Goal: Complete application form

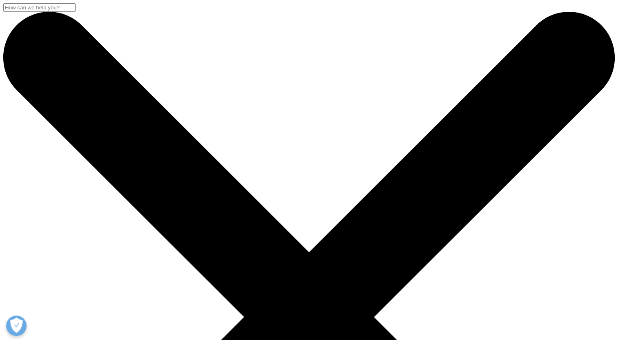
scroll to position [299, 0]
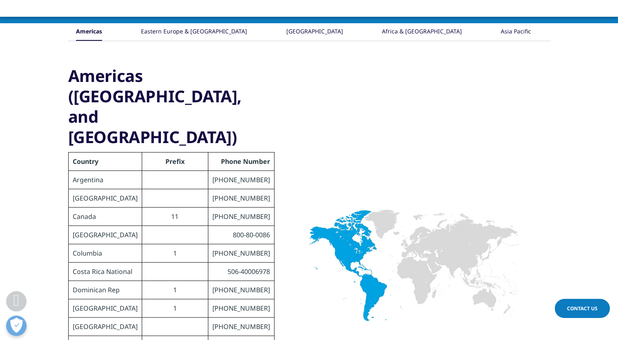
click at [588, 307] on span "Contact Us" at bounding box center [582, 308] width 31 height 7
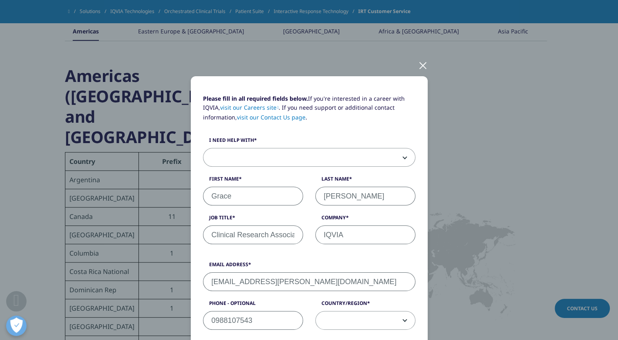
click at [360, 158] on span at bounding box center [308, 158] width 211 height 19
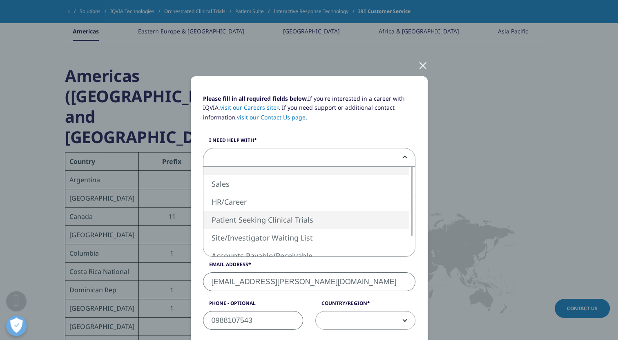
select select "Patient Seeking Clinical Trials"
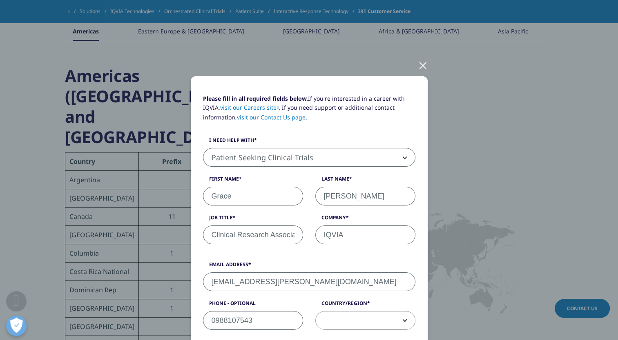
scroll to position [149, 0]
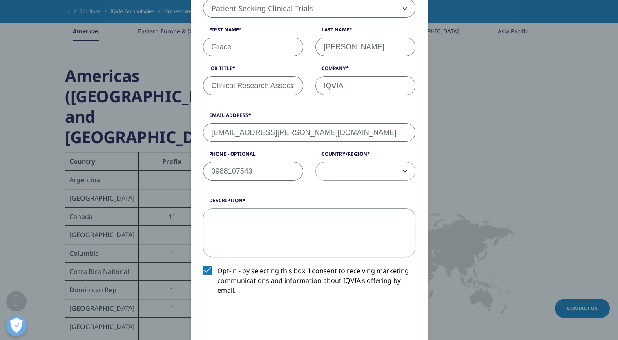
click at [345, 237] on textarea "Description" at bounding box center [309, 233] width 212 height 49
click at [351, 170] on span at bounding box center [365, 171] width 99 height 19
click at [366, 173] on span at bounding box center [365, 171] width 99 height 19
click at [366, 171] on span at bounding box center [365, 171] width 99 height 19
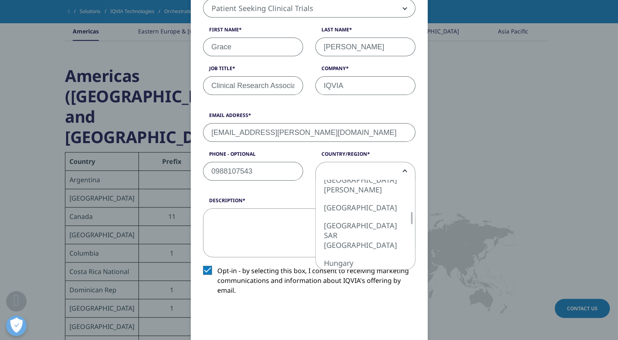
click at [408, 217] on div at bounding box center [411, 218] width 7 height 12
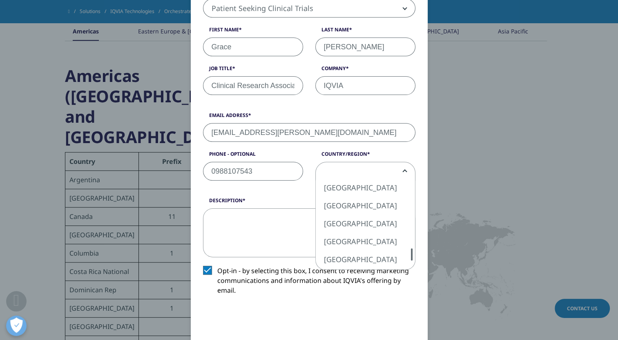
click at [418, 253] on div "Please fill in all required fields below. If you're interested in a career with…" at bounding box center [309, 183] width 237 height 513
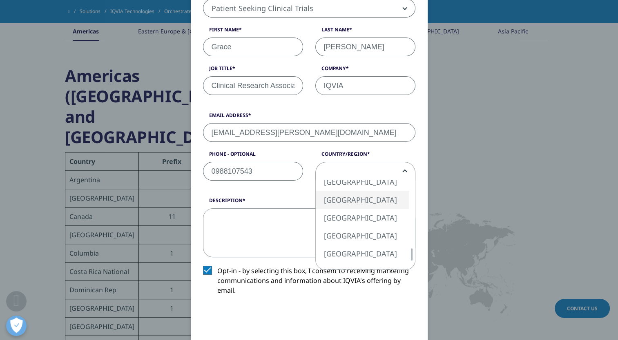
select select "[GEOGRAPHIC_DATA]"
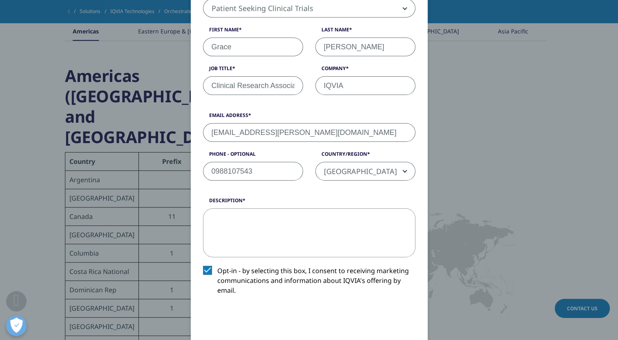
click at [343, 231] on textarea "Description" at bounding box center [309, 233] width 212 height 49
click at [264, 230] on textarea "Description" at bounding box center [309, 233] width 212 height 49
click at [315, 226] on textarea "Description" at bounding box center [309, 233] width 212 height 49
paste textarea "I am [PERSON_NAME], the CRA from IQVIA responsible for study MS700568_0183. The…"
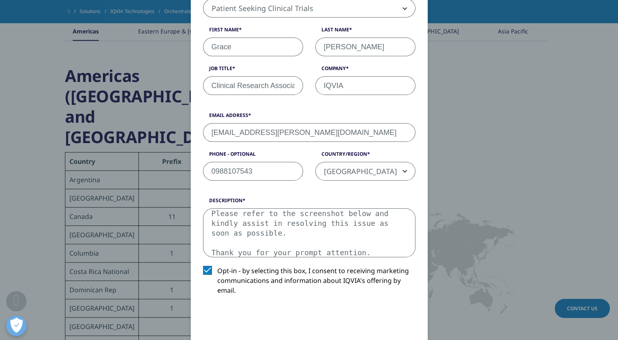
scroll to position [299, 0]
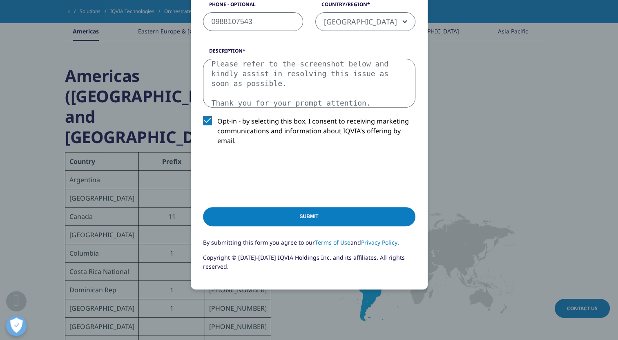
drag, startPoint x: 376, startPoint y: 92, endPoint x: 322, endPoint y: 87, distance: 54.6
click at [330, 57] on div "Description I am [PERSON_NAME], the CRA from IQVIA responsible for study MS7005…" at bounding box center [309, 77] width 225 height 60
drag, startPoint x: 324, startPoint y: 100, endPoint x: 353, endPoint y: 88, distance: 31.6
click at [214, 97] on textarea "I am [PERSON_NAME], the CRA from IQVIA responsible for study MS700568_0183. The…" at bounding box center [309, 83] width 212 height 49
click at [384, 93] on textarea "I am [PERSON_NAME], the CRA from IQVIA responsible for study MS700568_0183. The…" at bounding box center [309, 83] width 212 height 49
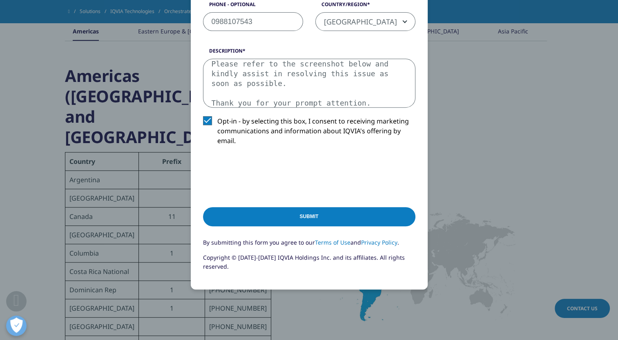
drag, startPoint x: 307, startPoint y: 90, endPoint x: 162, endPoint y: 39, distance: 154.4
click at [150, 40] on div "Please fill in all required fields below. If you're interested in a career with…" at bounding box center [309, 40] width 482 height 679
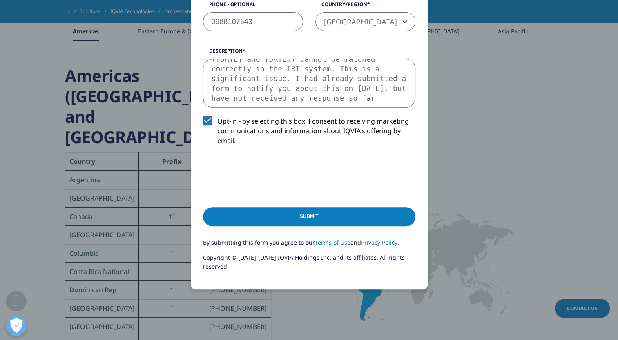
scroll to position [77, 0]
drag, startPoint x: 379, startPoint y: 100, endPoint x: 152, endPoint y: 24, distance: 239.4
click at [152, 24] on div "Please fill in all required fields below. If you're interested in a career with…" at bounding box center [309, 40] width 482 height 679
type textarea "I am [PERSON_NAME], the CRA from IQVIA responsible for study MS700568_0183. The…"
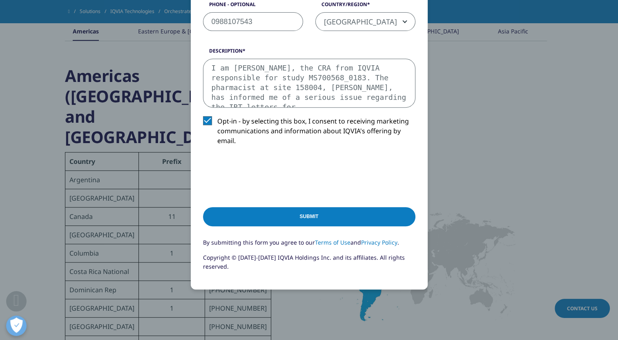
drag, startPoint x: 384, startPoint y: 96, endPoint x: 183, endPoint y: 56, distance: 205.3
click at [183, 56] on div "Please fill in all required fields below. If you're interested in a career with…" at bounding box center [309, 40] width 482 height 679
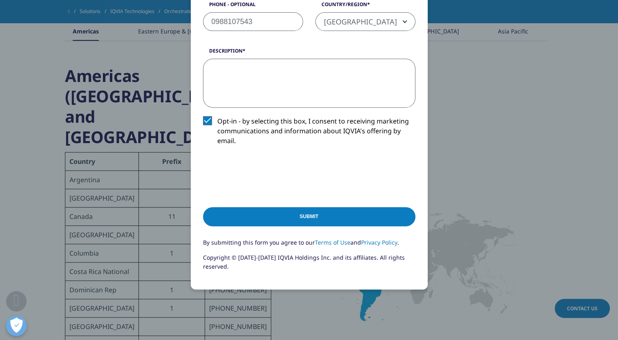
paste textarea "I am [PERSON_NAME], the CRA from IQVIA responsible for study MS700568_0183. The…"
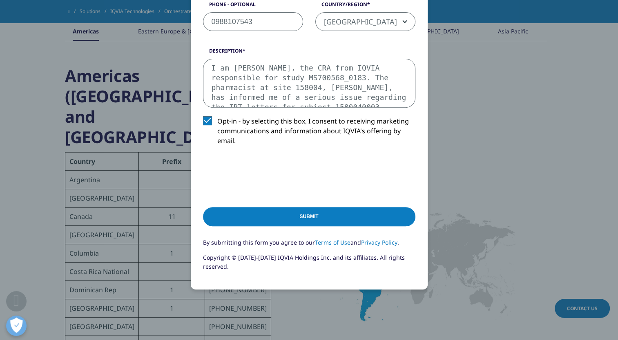
scroll to position [151, 0]
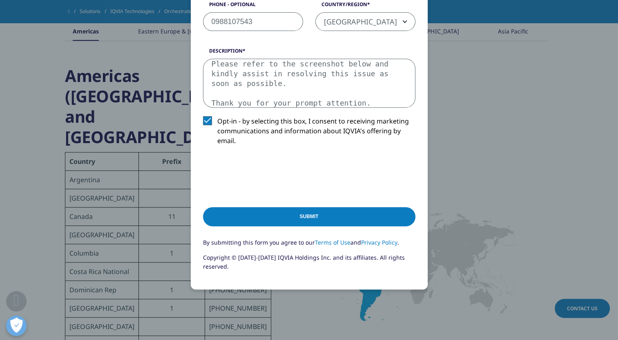
drag, startPoint x: 374, startPoint y: 63, endPoint x: 202, endPoint y: 61, distance: 172.3
click at [203, 61] on textarea "I am [PERSON_NAME], the CRA from IQVIA responsible for study MS700568_0183. The…" at bounding box center [309, 83] width 212 height 49
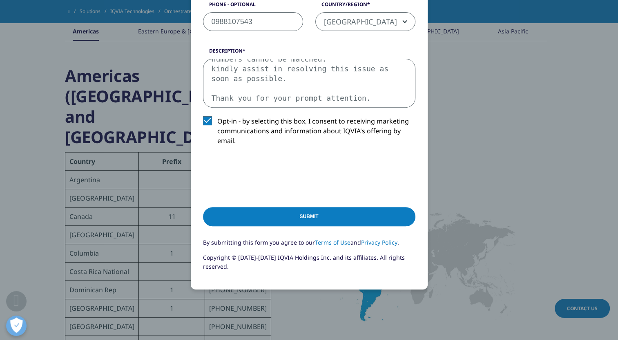
scroll to position [146, 0]
type textarea "I am [PERSON_NAME], the CRA from IQVIA responsible for study MS700568_0183. The…"
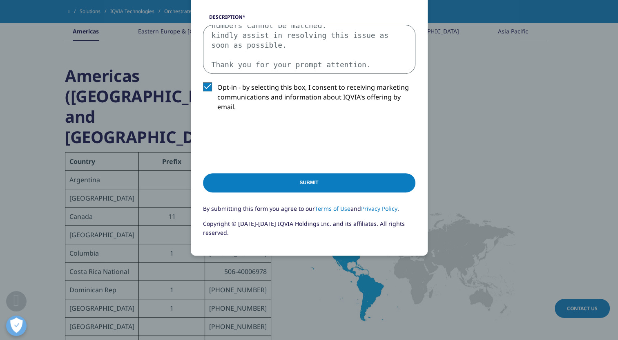
scroll to position [338, 0]
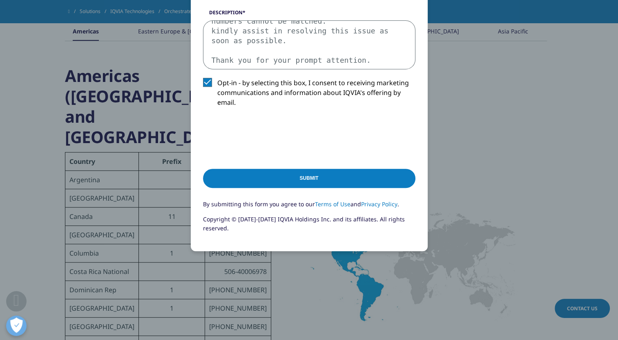
click at [328, 174] on input "Submit" at bounding box center [309, 178] width 212 height 19
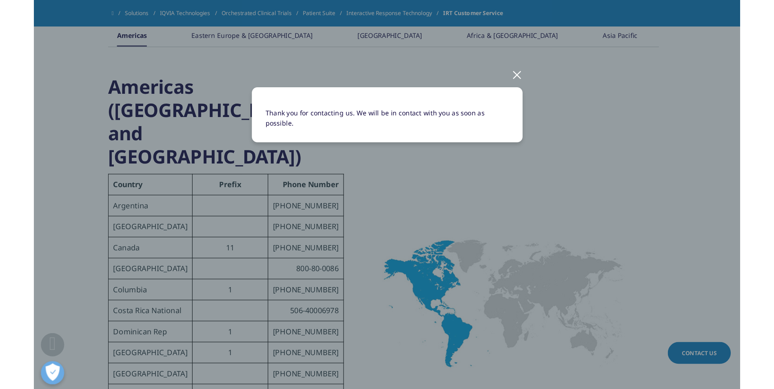
scroll to position [300, 0]
